Goal: Information Seeking & Learning: Learn about a topic

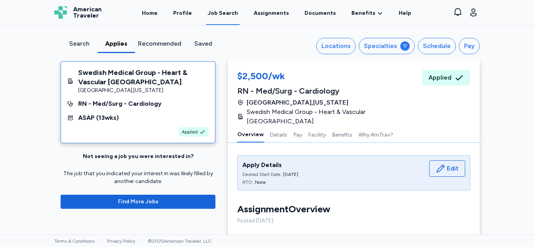
click at [76, 45] on div "Search" at bounding box center [79, 43] width 31 height 9
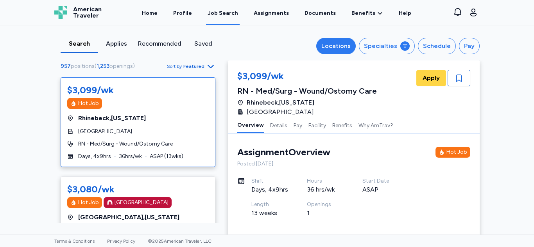
click at [327, 44] on div "Locations" at bounding box center [335, 45] width 29 height 9
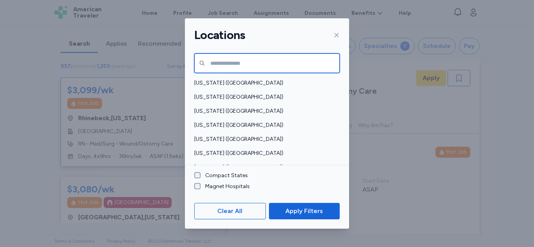
click at [226, 64] on input "text" at bounding box center [266, 64] width 145 height 20
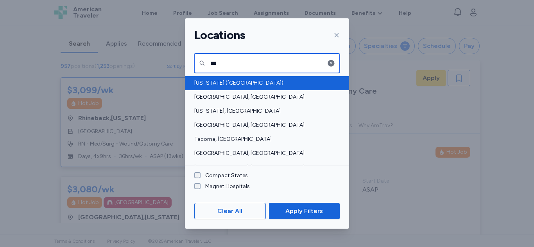
type input "***"
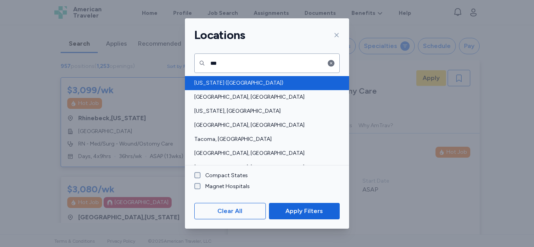
click at [224, 84] on span "[US_STATE] ([GEOGRAPHIC_DATA])" at bounding box center [264, 83] width 141 height 8
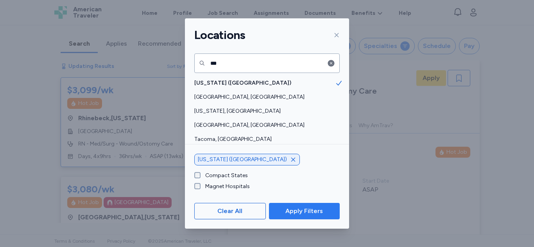
click at [310, 211] on span "Apply Filters" at bounding box center [304, 211] width 38 height 9
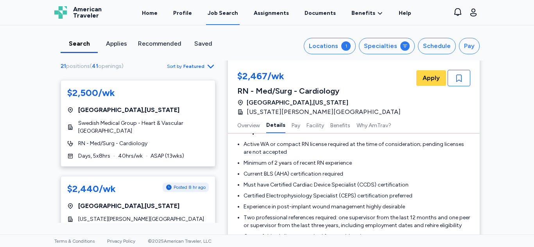
scroll to position [456, 0]
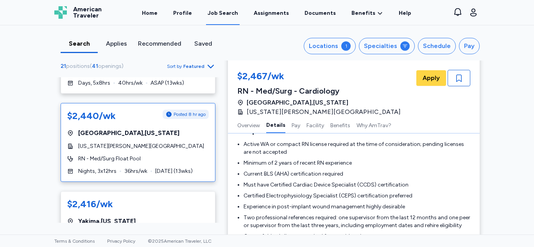
click at [134, 138] on div "[GEOGRAPHIC_DATA] , [US_STATE]" at bounding box center [137, 133] width 141 height 9
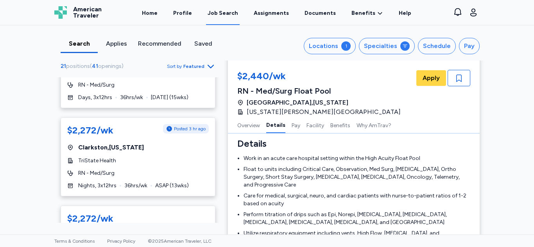
scroll to position [1061, 0]
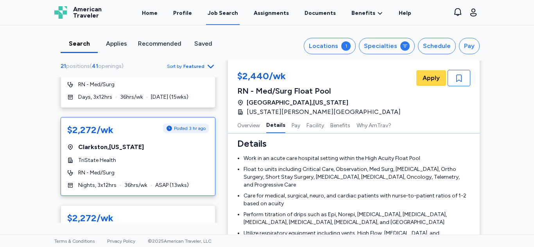
click at [125, 154] on div "$2,272/wk Posted 3 hr ago [GEOGRAPHIC_DATA] , [US_STATE] TriState Health RN - M…" at bounding box center [138, 156] width 155 height 79
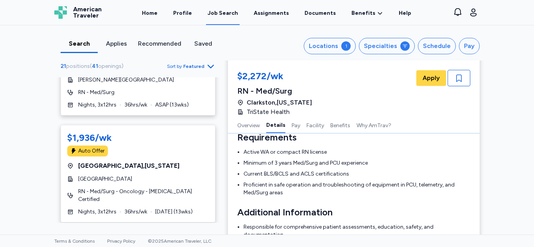
scroll to position [1761, 0]
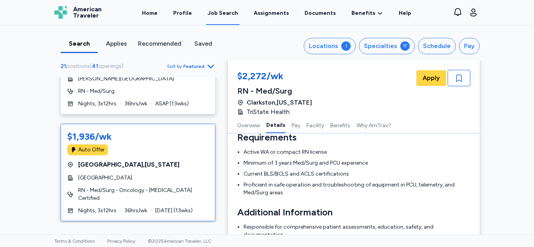
click at [155, 179] on div "[GEOGRAPHIC_DATA]" at bounding box center [137, 178] width 141 height 8
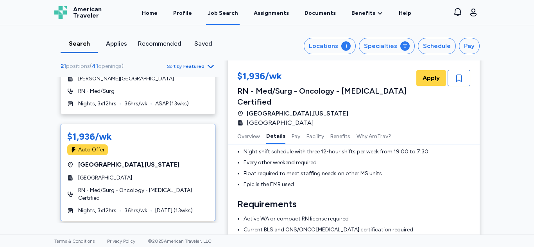
scroll to position [232, 0]
